Goal: Find specific page/section: Find specific page/section

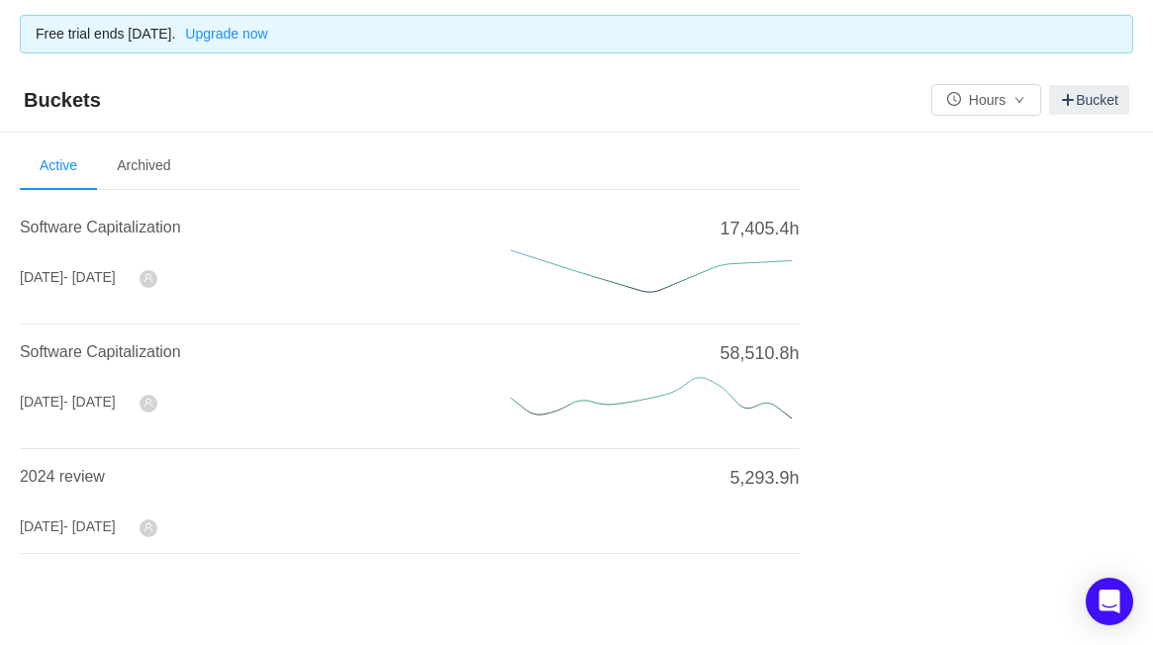
scroll to position [28, 0]
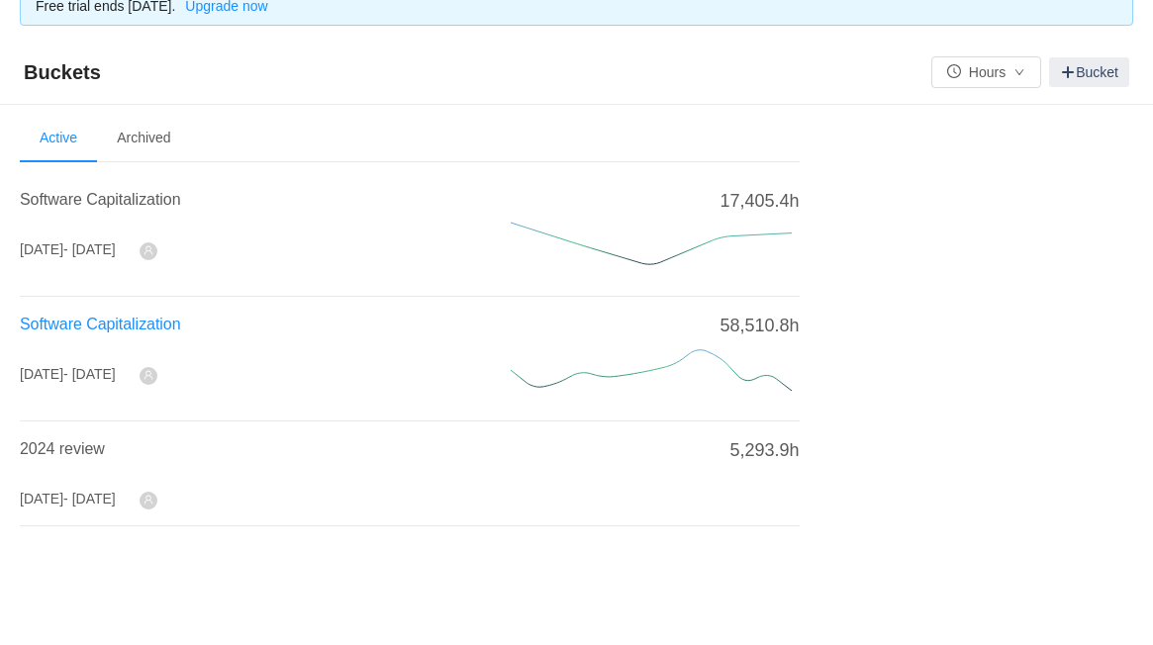
click at [107, 326] on span "Software Capitalization" at bounding box center [100, 324] width 161 height 17
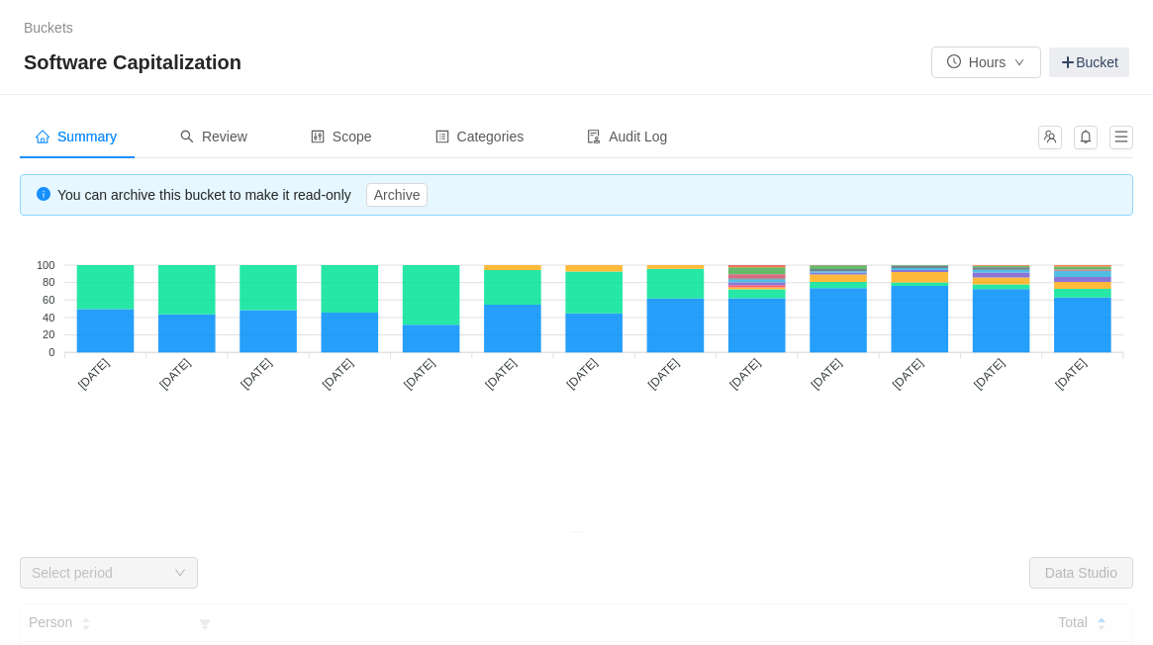
scroll to position [87, 0]
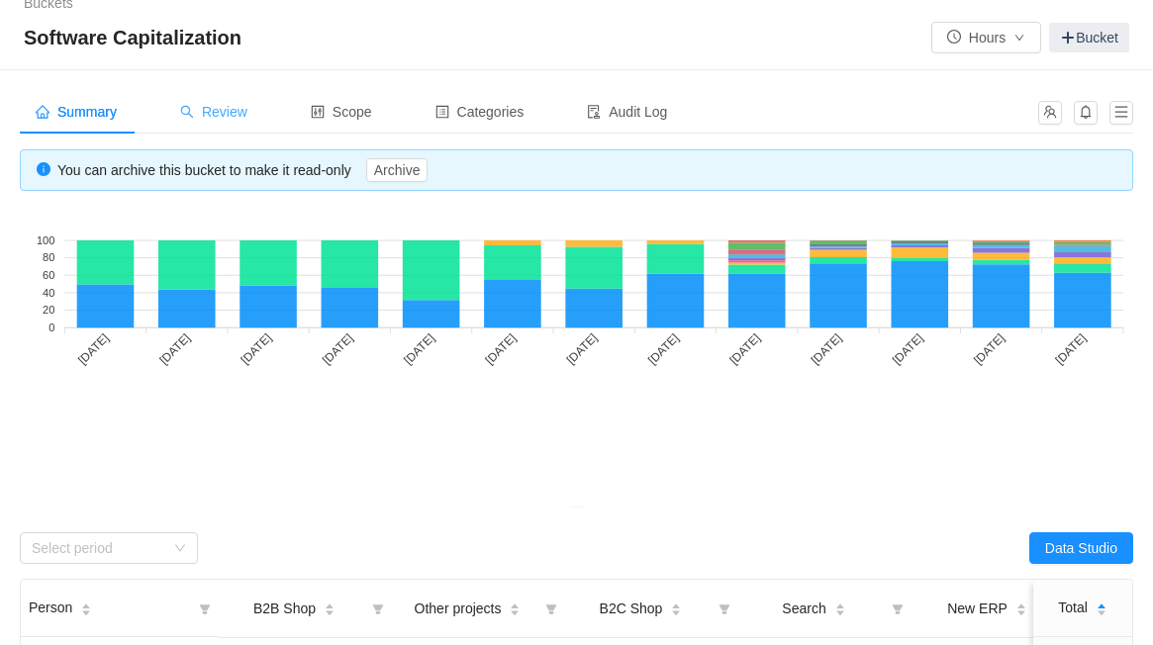
click at [234, 106] on span "Review" at bounding box center [213, 112] width 67 height 16
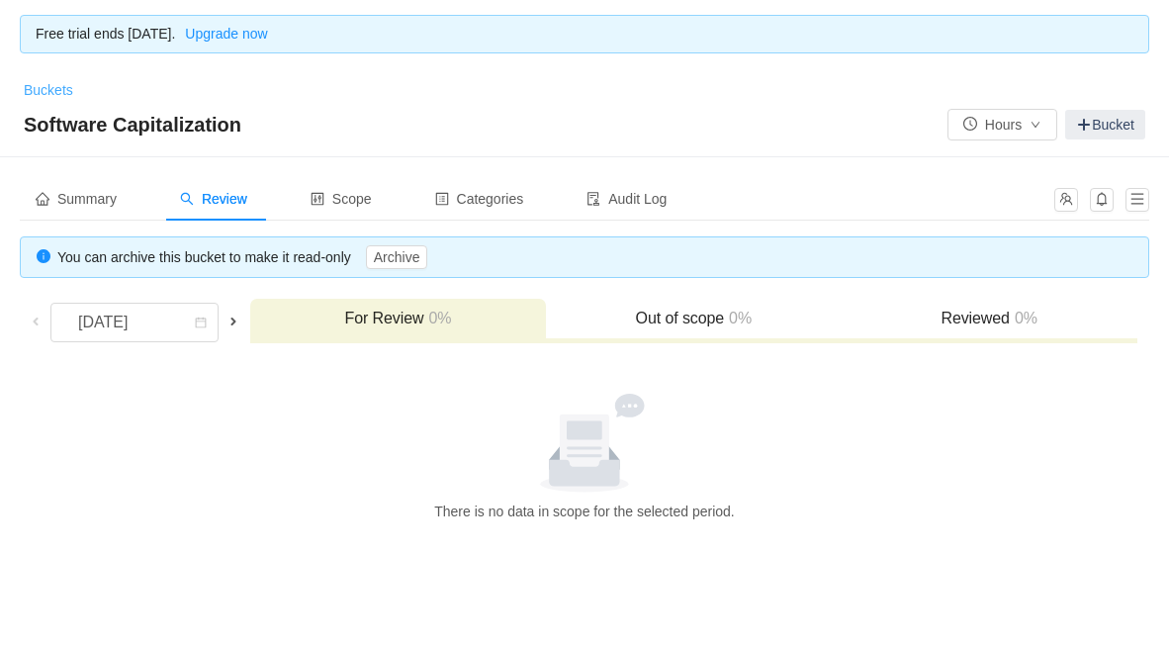
click at [52, 93] on link "Buckets" at bounding box center [48, 90] width 49 height 16
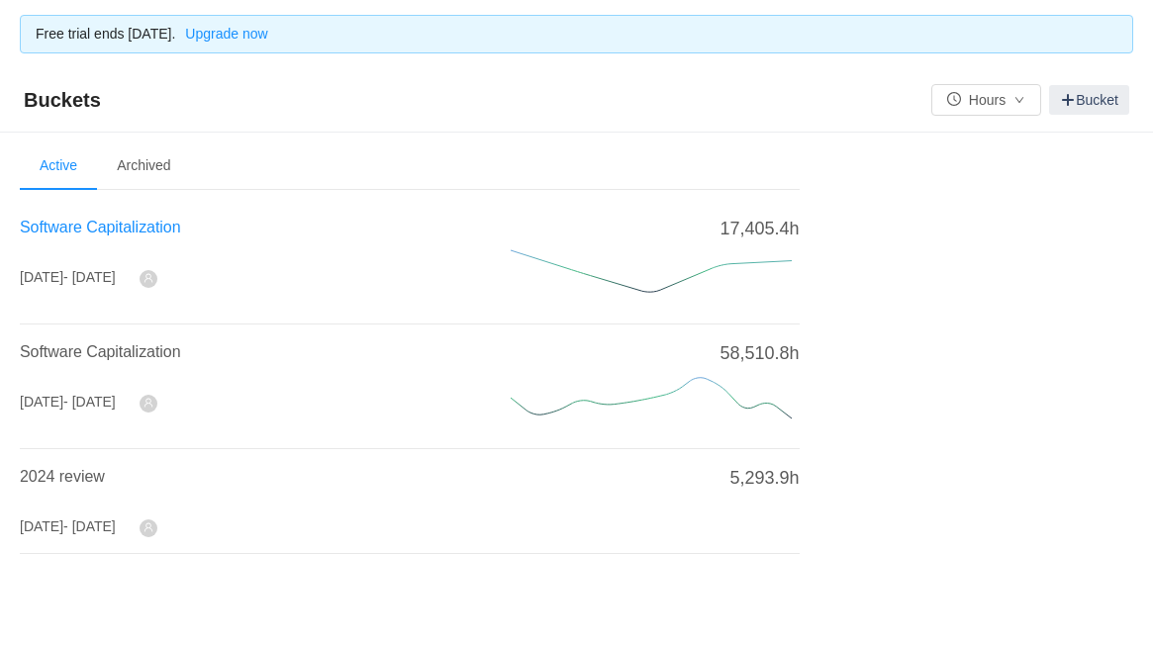
click at [169, 234] on span "Software Capitalization" at bounding box center [100, 227] width 161 height 17
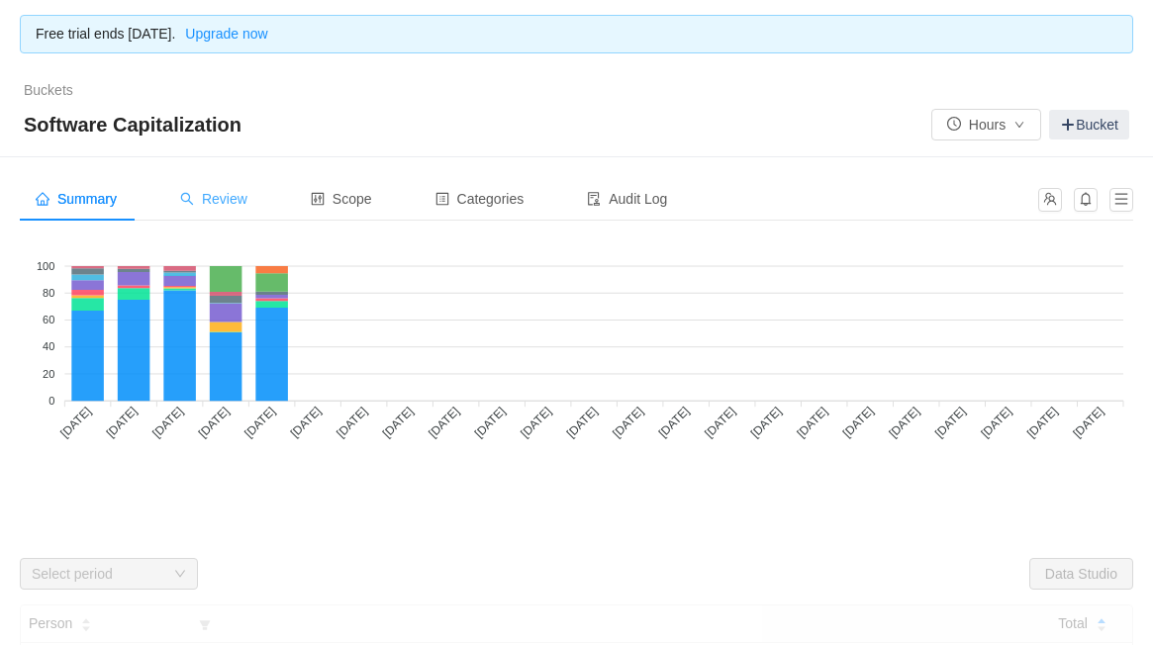
click at [205, 202] on span "Review" at bounding box center [213, 199] width 67 height 16
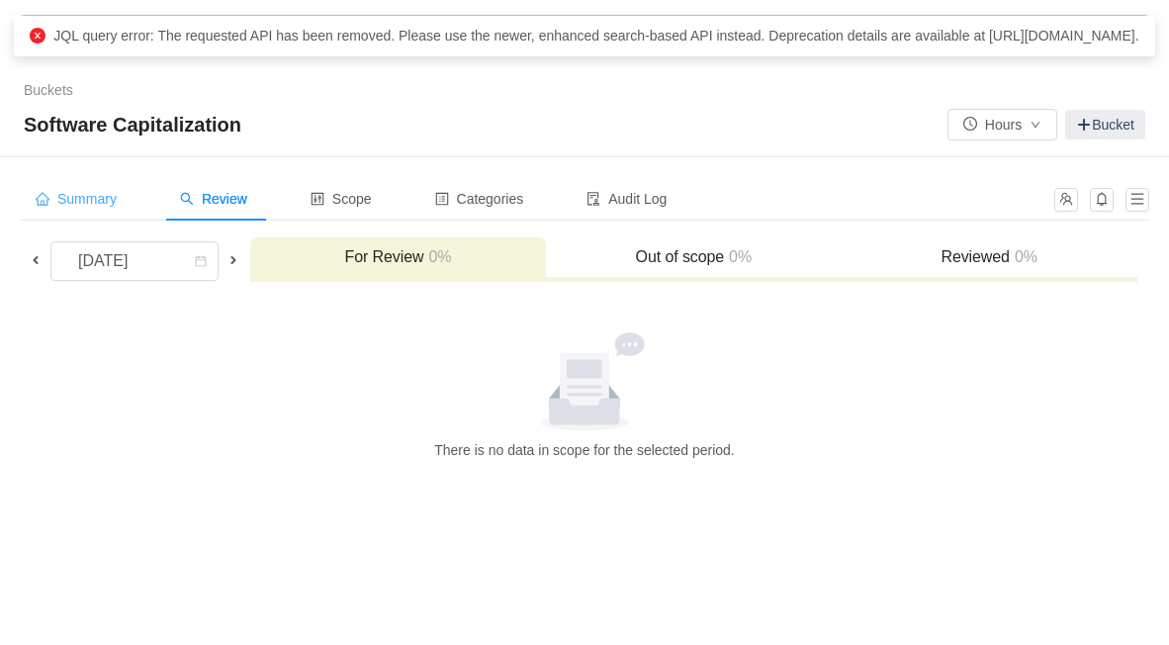
click at [110, 191] on span "Summary" at bounding box center [76, 199] width 81 height 16
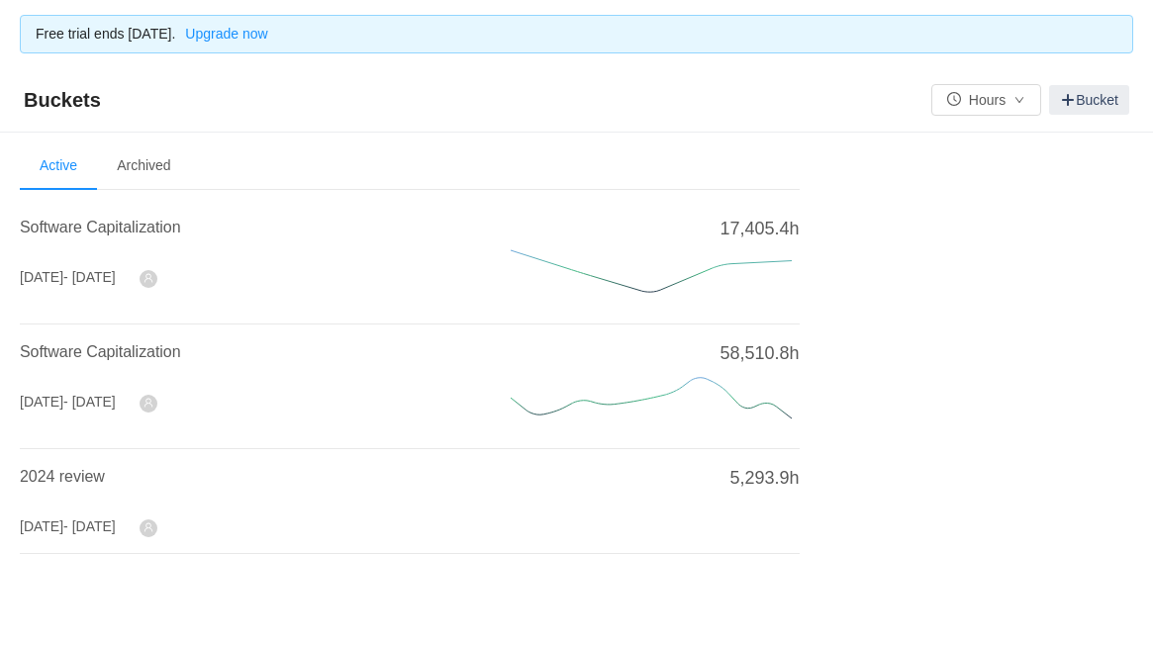
click at [133, 362] on div "Software Capitalization" at bounding box center [241, 358] width 443 height 36
click at [126, 356] on span "Software Capitalization" at bounding box center [100, 351] width 161 height 17
